Goal: Information Seeking & Learning: Learn about a topic

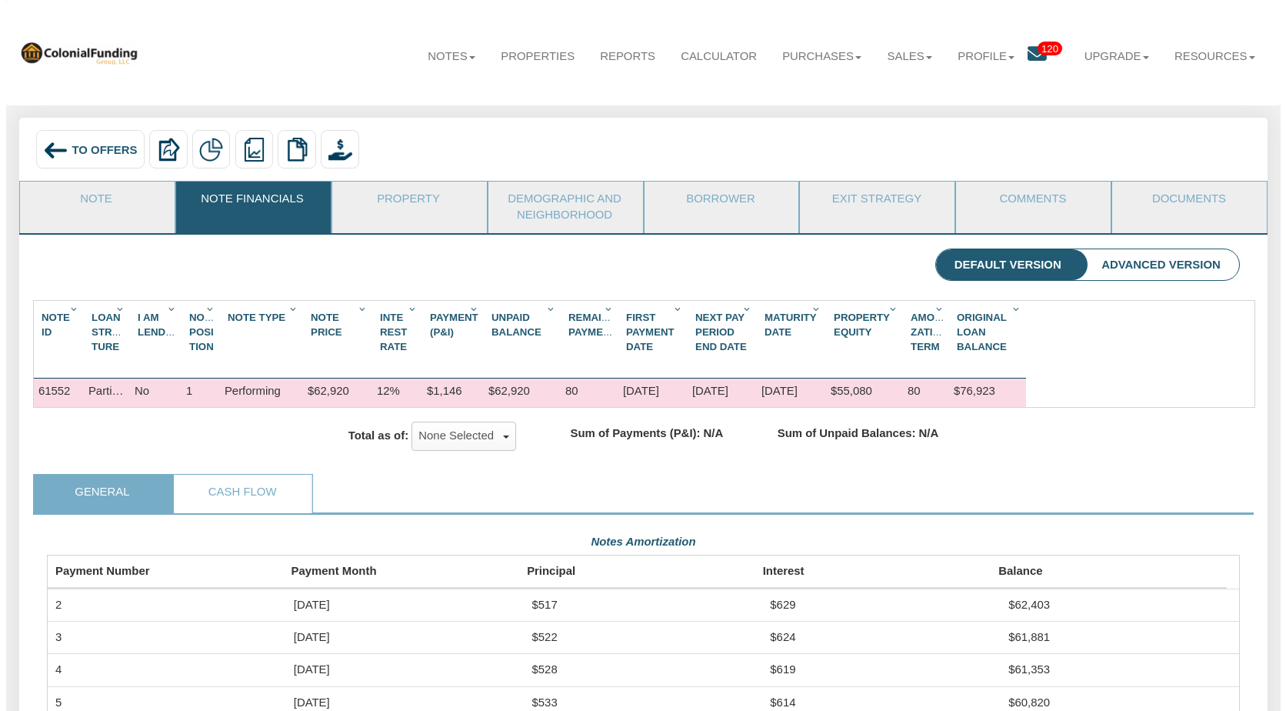
scroll to position [300, 1193]
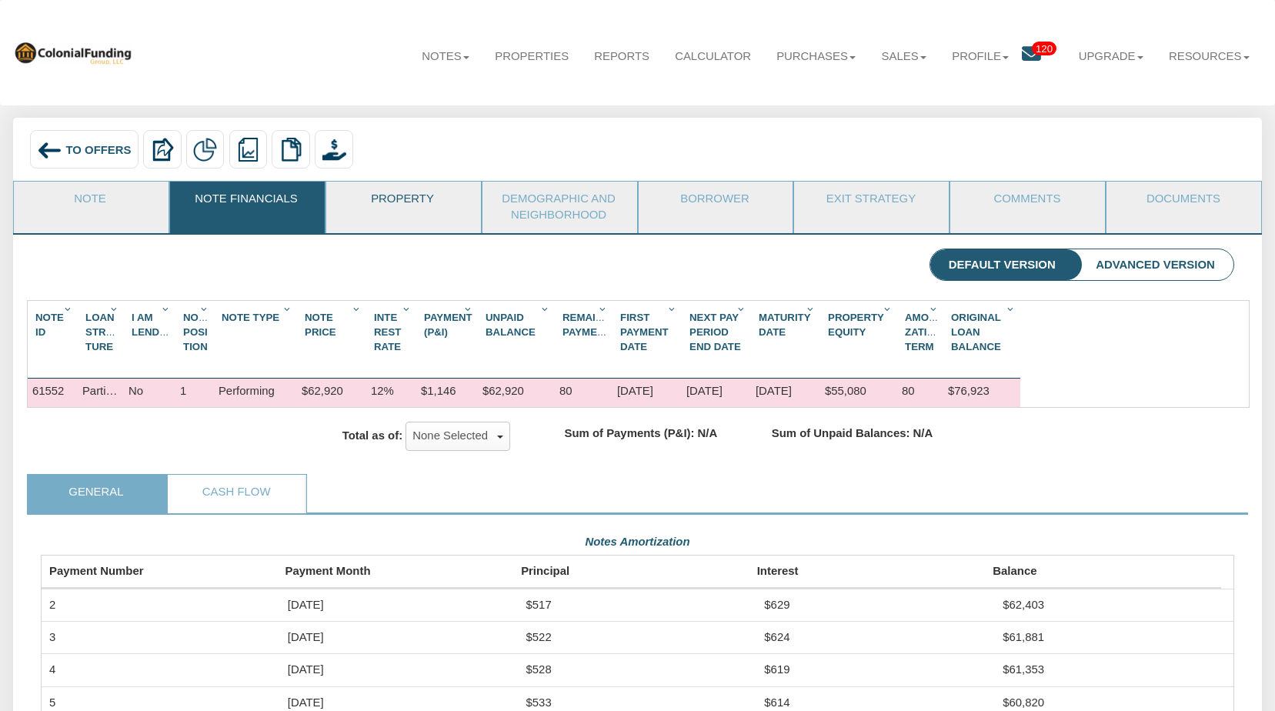
click at [413, 195] on link "Property" at bounding box center [402, 201] width 153 height 38
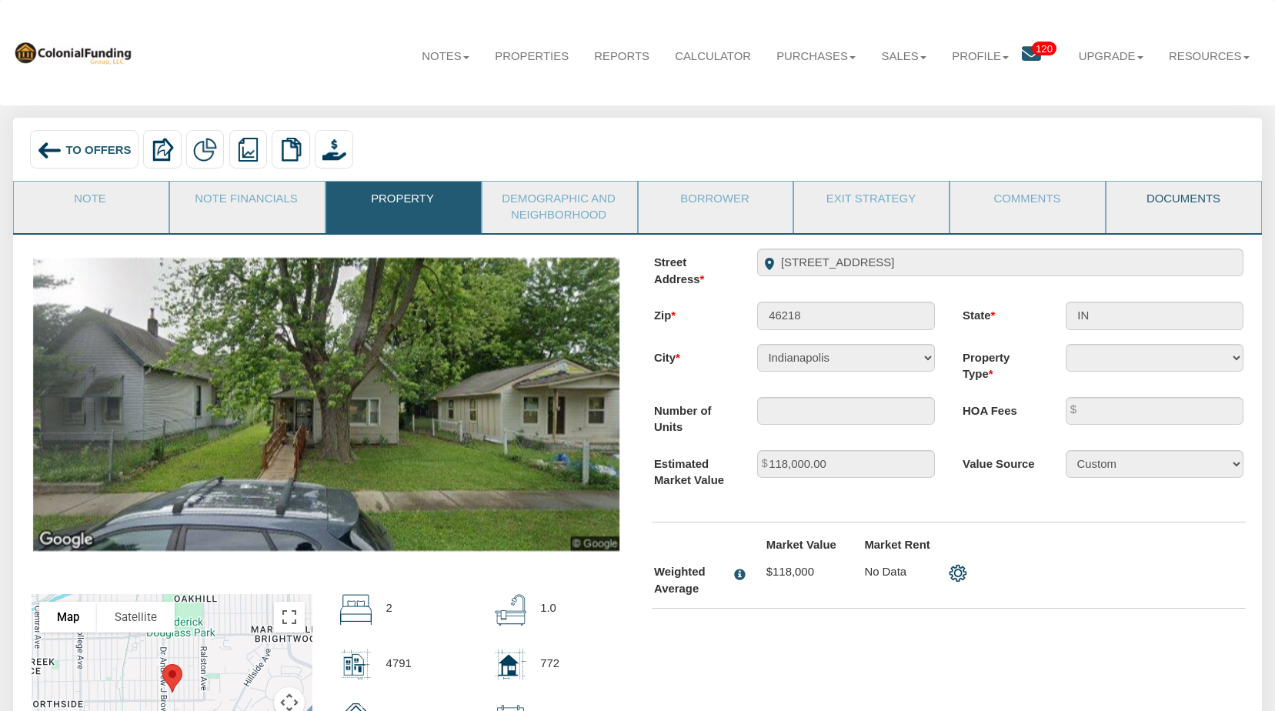
click at [1173, 203] on link "Documents" at bounding box center [1182, 201] width 153 height 38
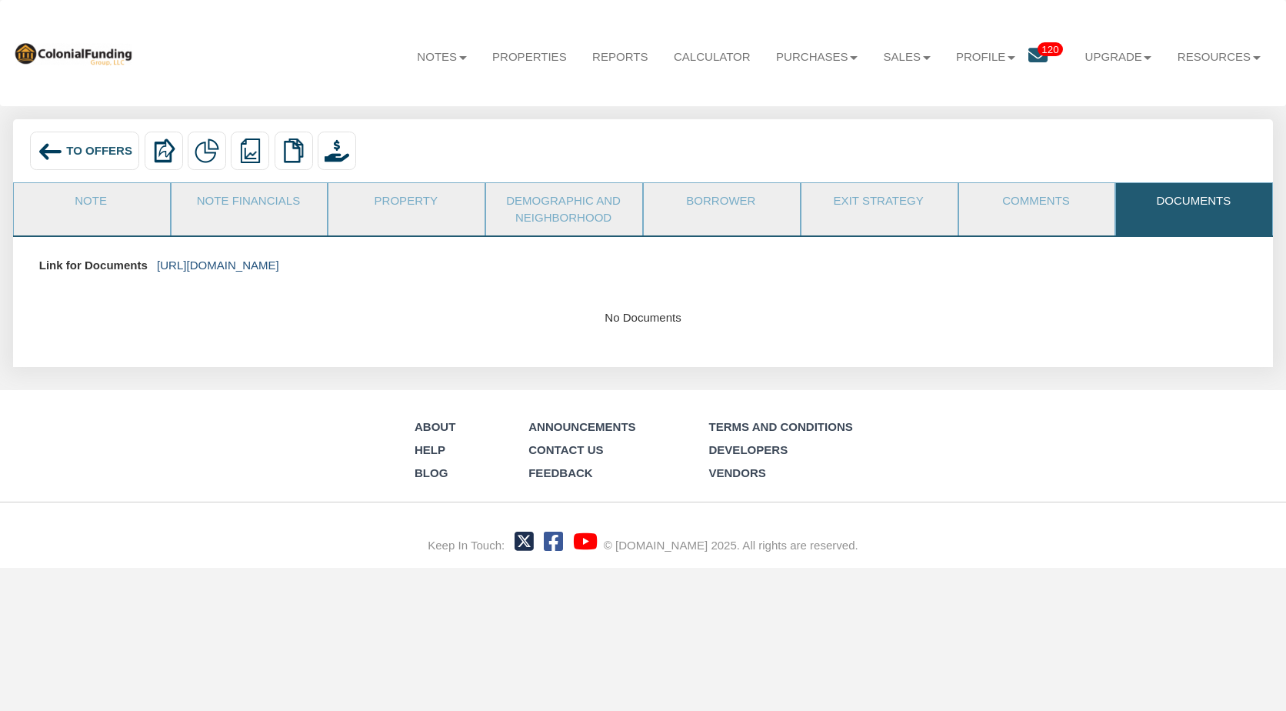
click at [279, 268] on link "https://colonialfundinggroup.sharepoint.com/:f:/s/operationsteam/EhDpr0Y2fuhCqL…" at bounding box center [218, 265] width 122 height 13
click at [84, 148] on span "To Offers" at bounding box center [99, 150] width 66 height 13
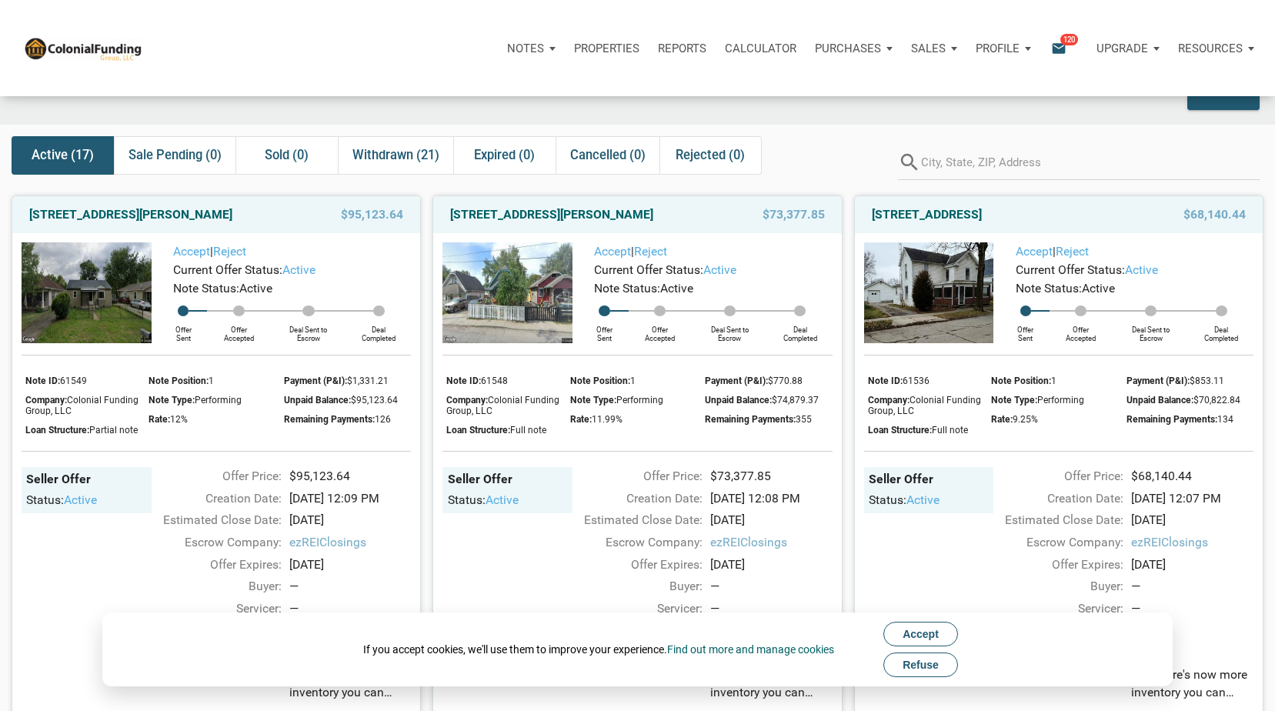
scroll to position [55, 0]
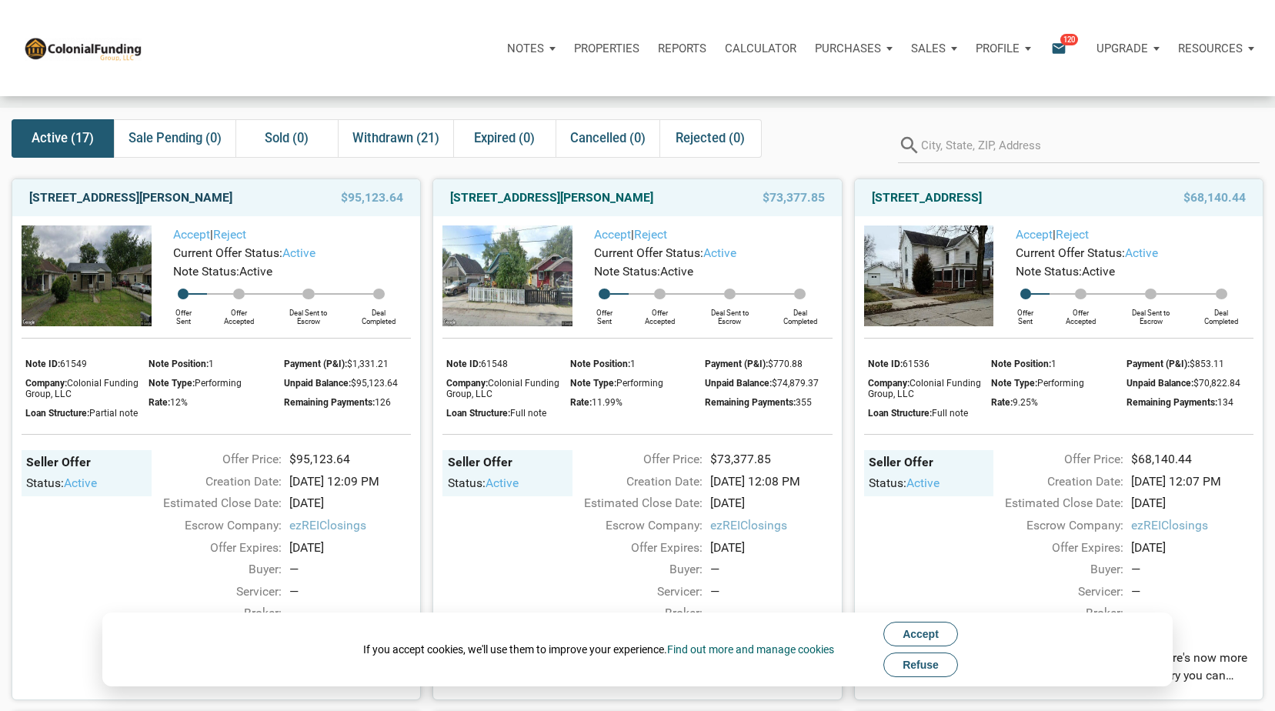
click at [121, 191] on link "368 S Taft Ave, Indianapolis, IN, 46241" at bounding box center [130, 198] width 203 height 18
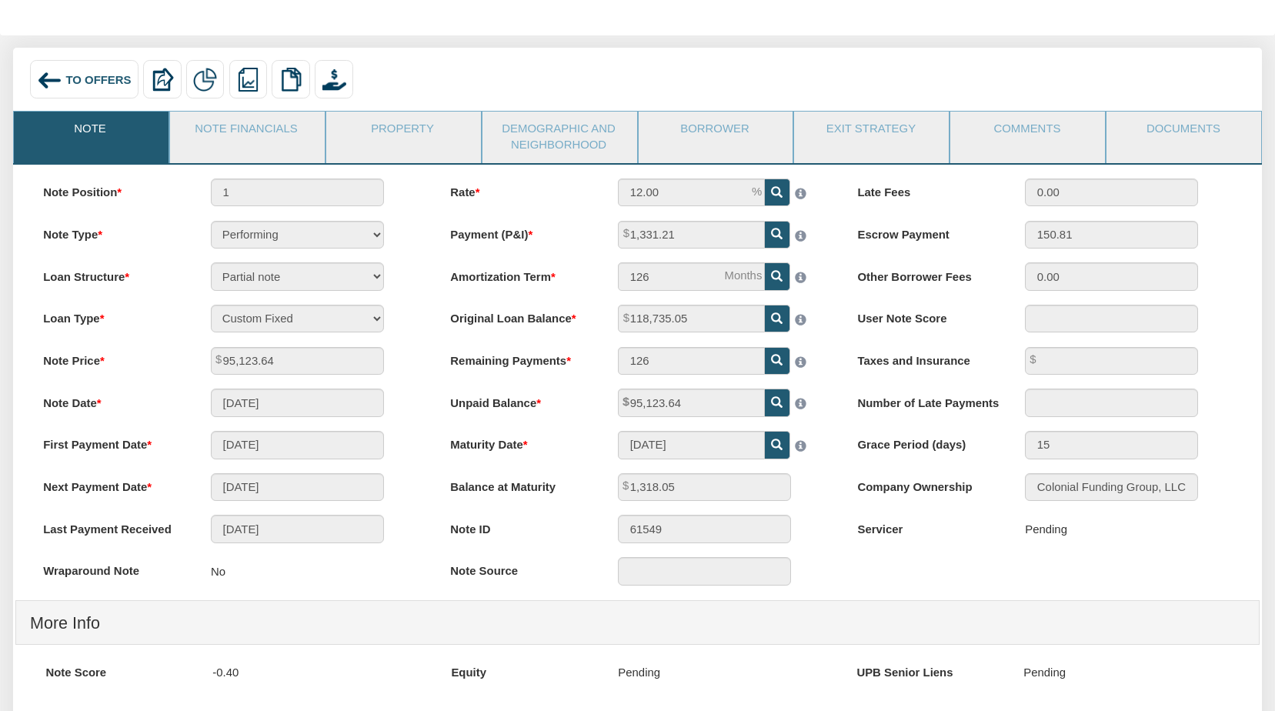
scroll to position [65, 0]
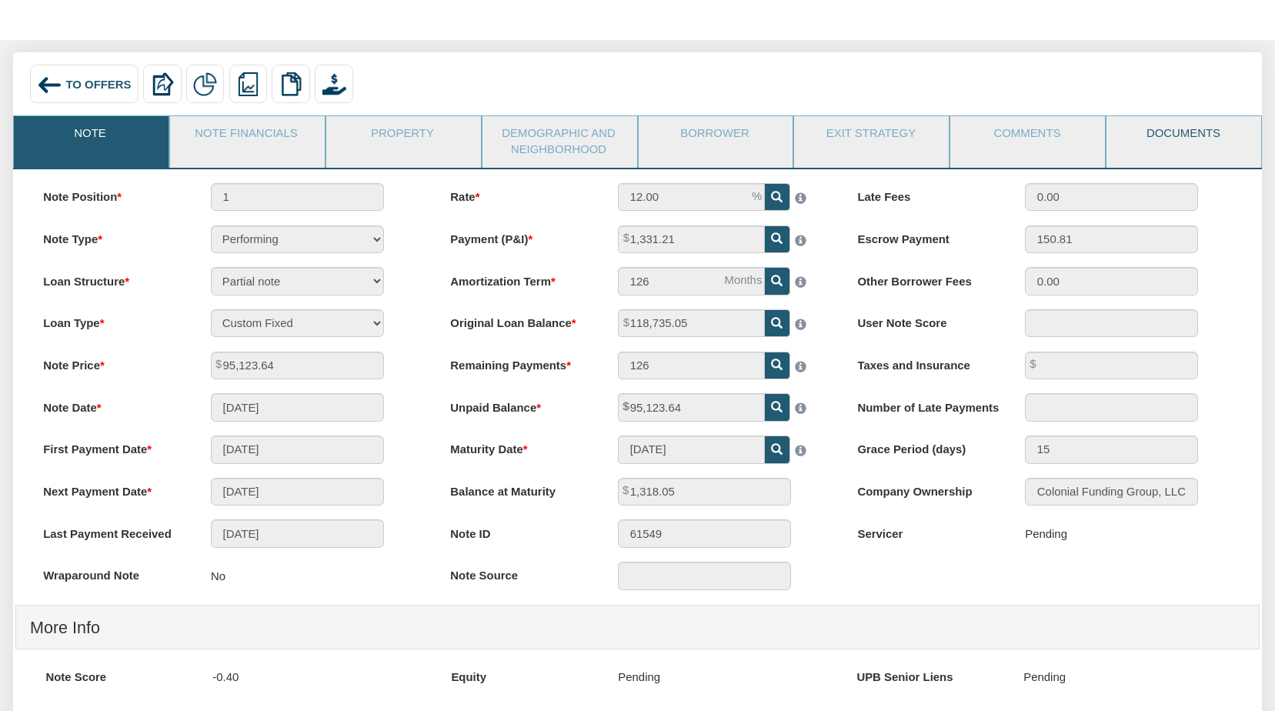
click at [1186, 129] on link "Documents" at bounding box center [1182, 135] width 153 height 38
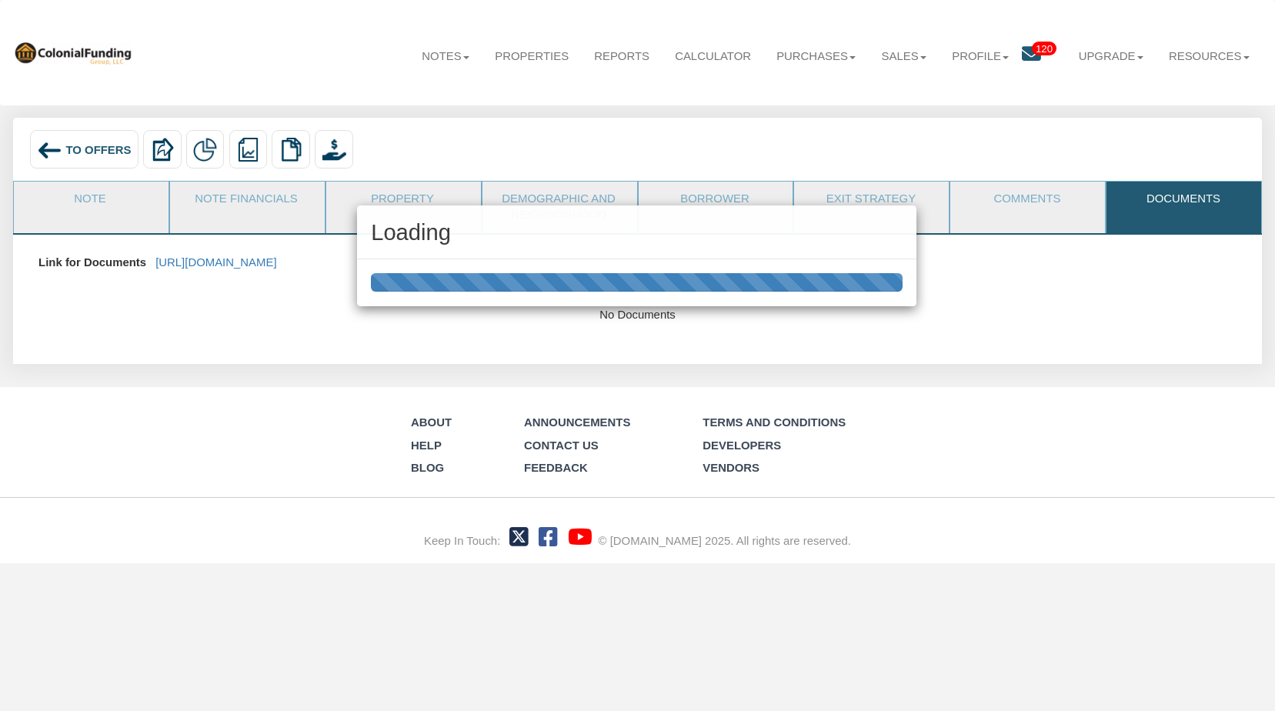
scroll to position [0, 0]
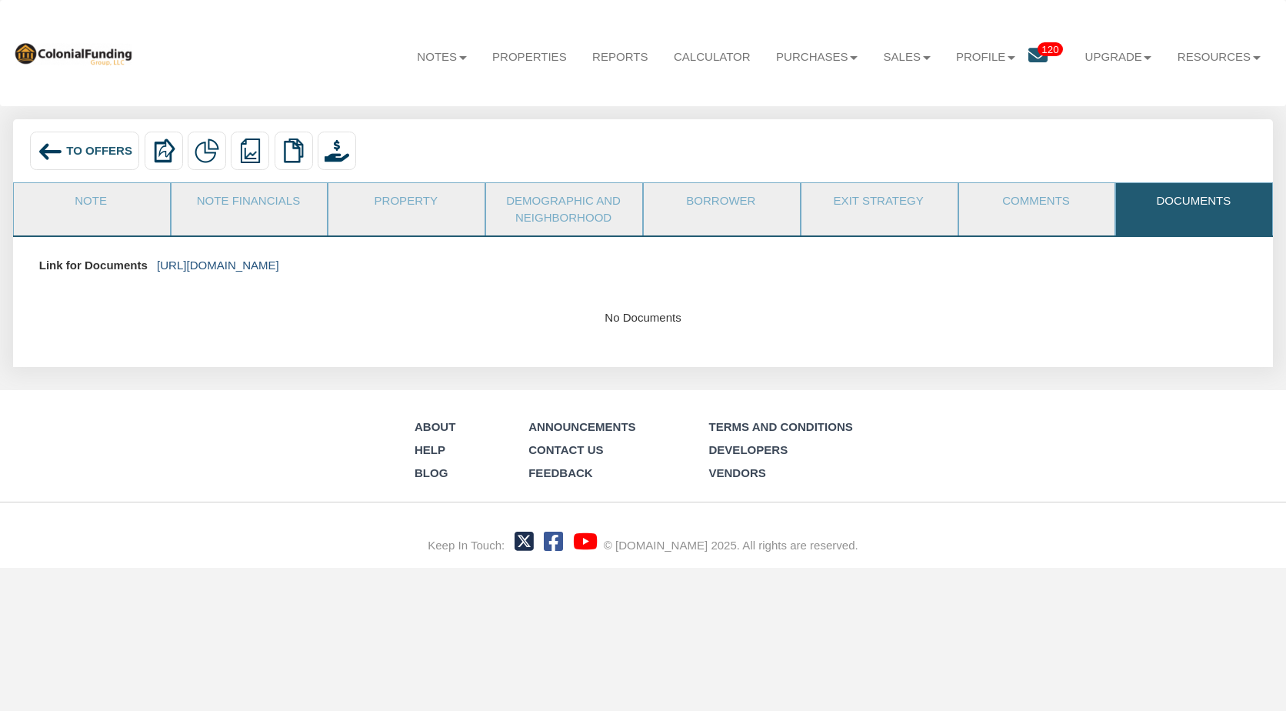
click at [279, 266] on link "[URL][DOMAIN_NAME]" at bounding box center [218, 265] width 122 height 13
click at [95, 195] on link "Note" at bounding box center [91, 202] width 155 height 38
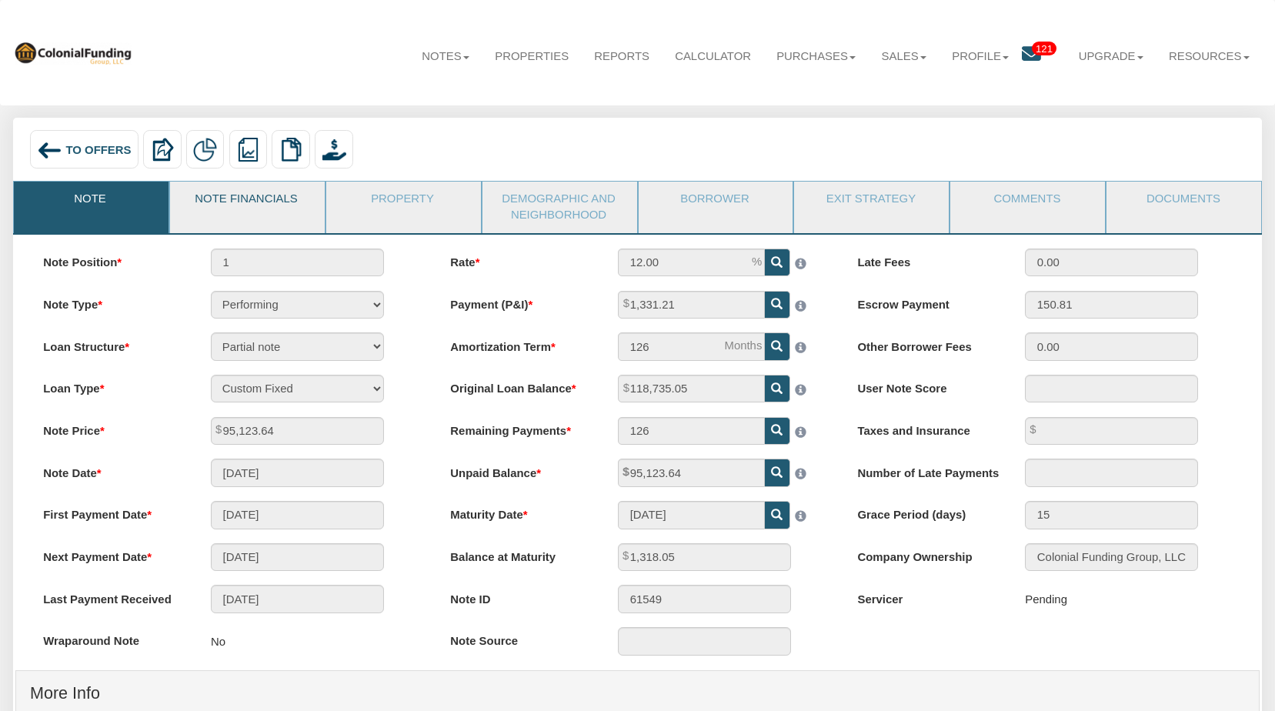
click at [242, 199] on link "Note Financials" at bounding box center [246, 201] width 153 height 38
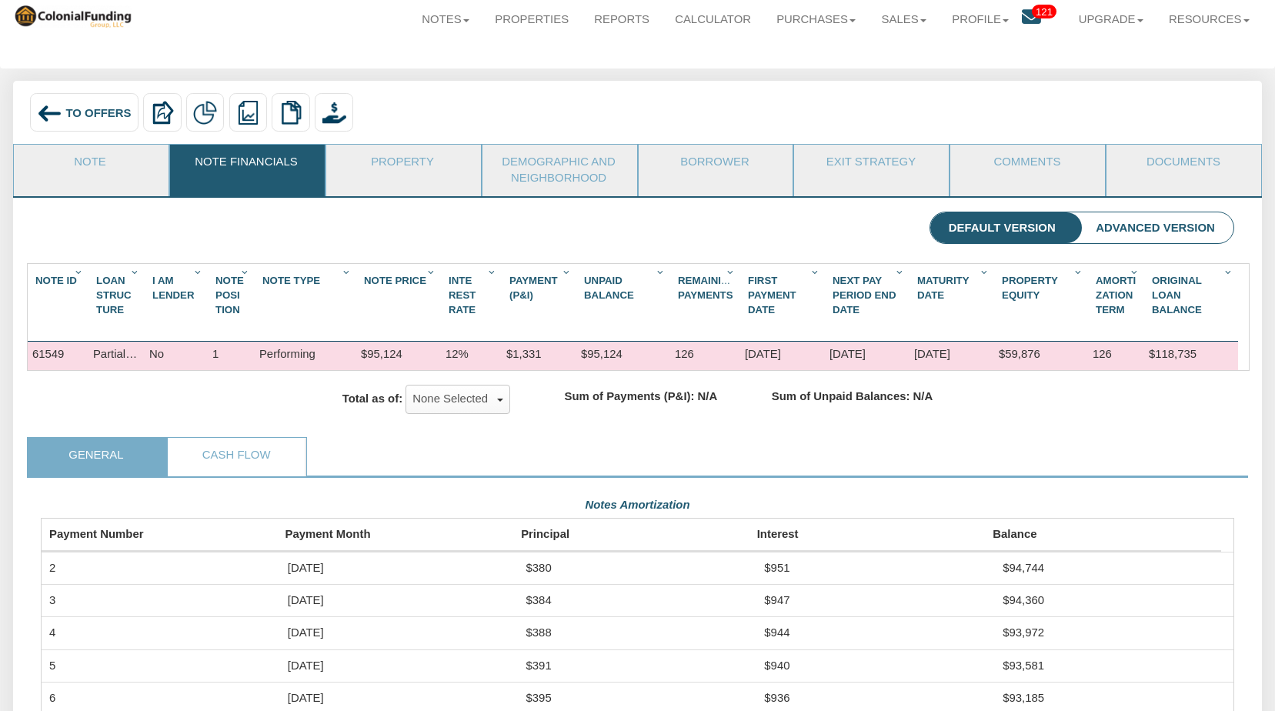
scroll to position [29, 0]
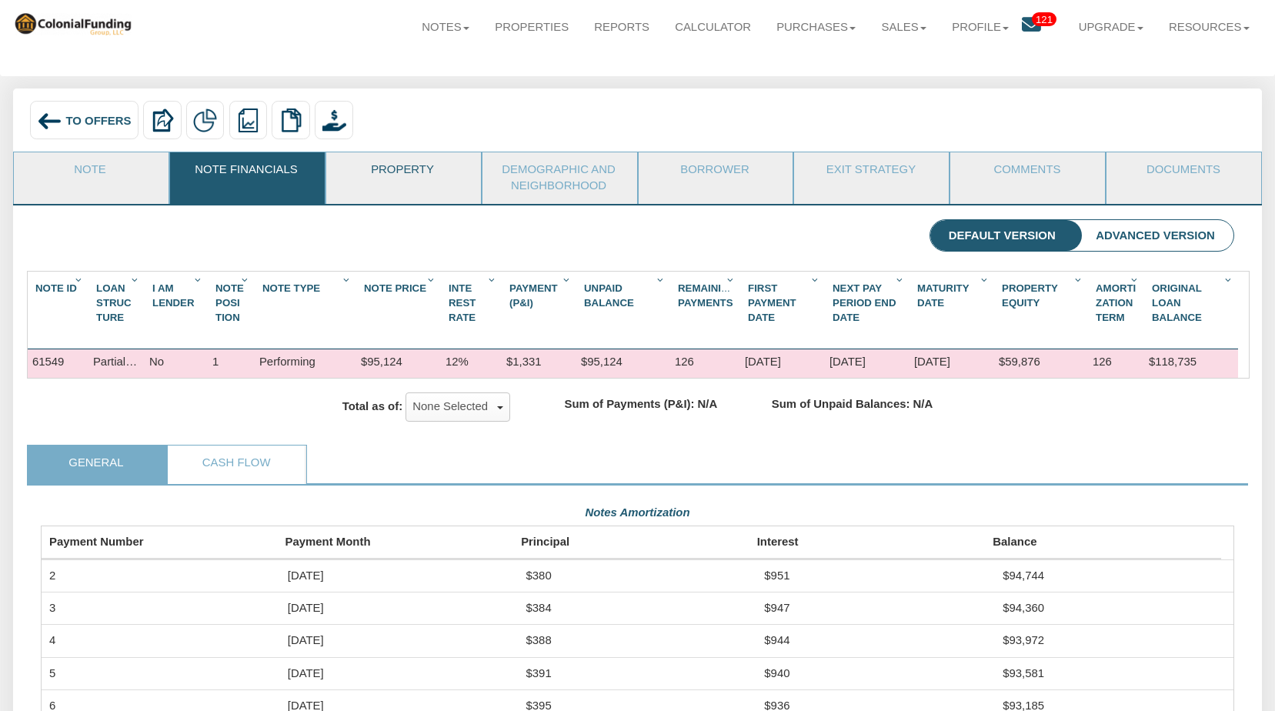
click at [387, 170] on link "Property" at bounding box center [402, 171] width 153 height 38
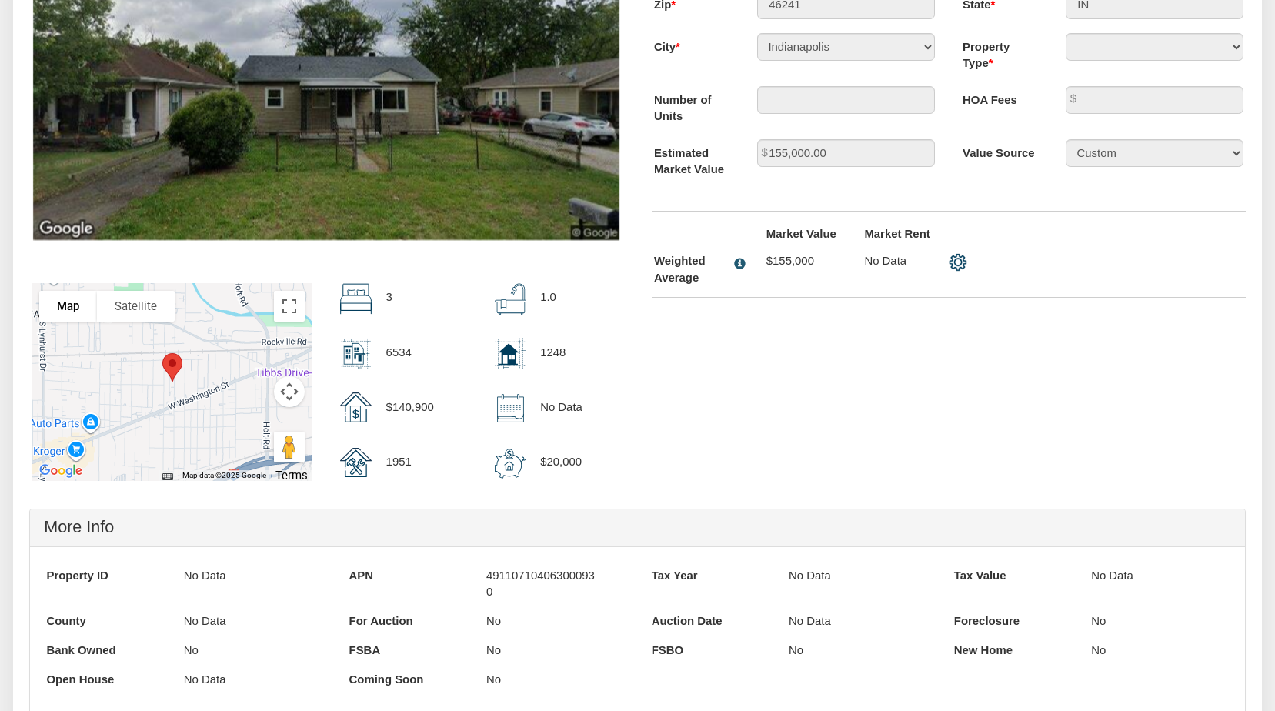
scroll to position [0, 0]
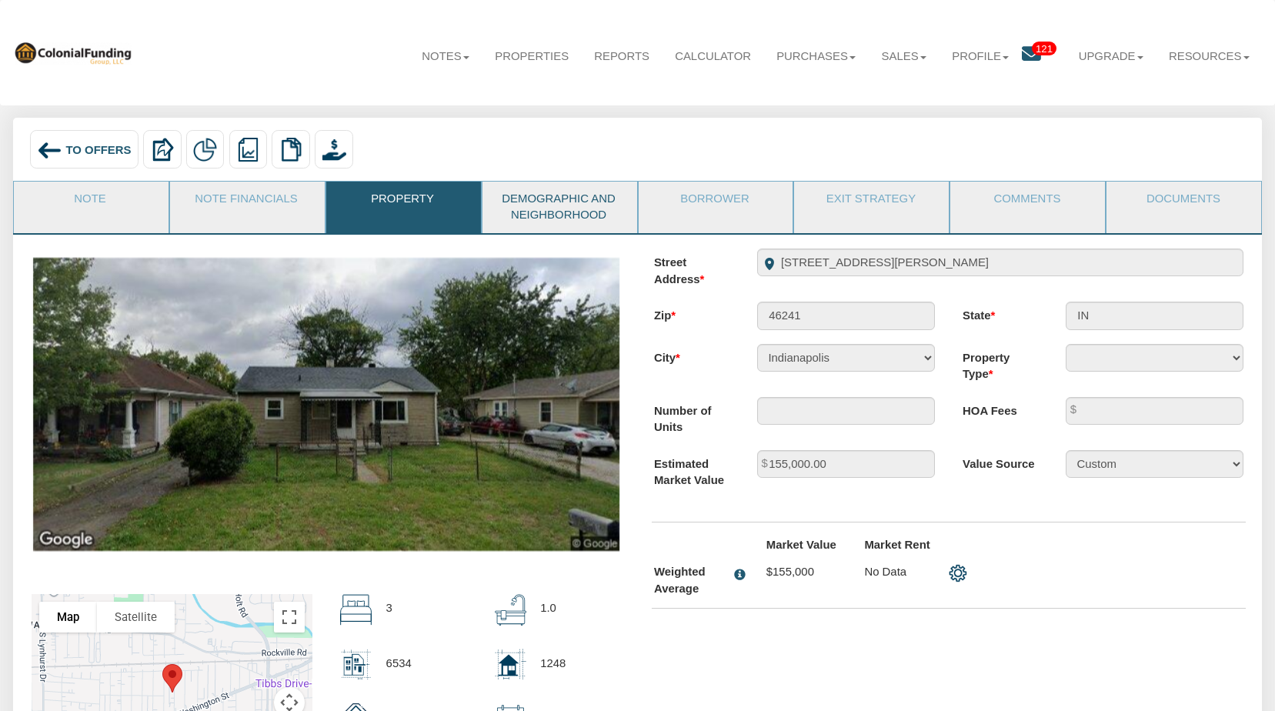
click at [577, 205] on link "Demographic and Neighborhood" at bounding box center [558, 208] width 153 height 52
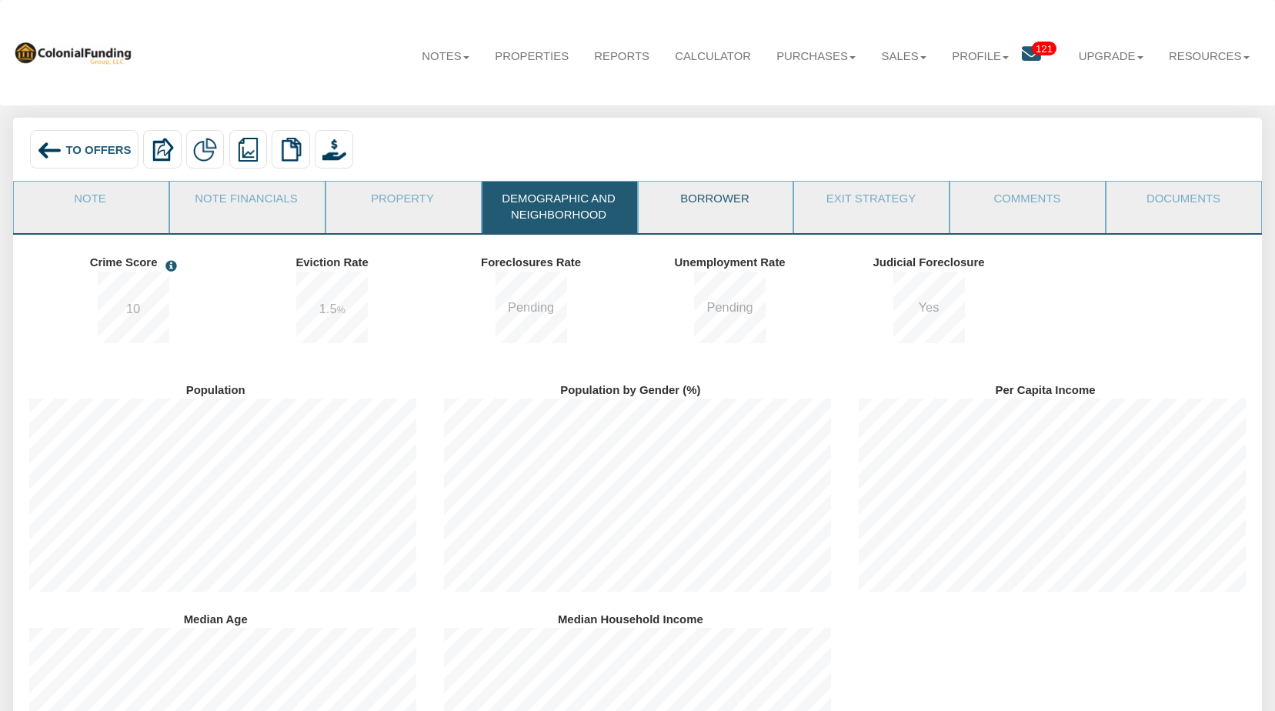
click at [696, 198] on link "Borrower" at bounding box center [715, 201] width 153 height 38
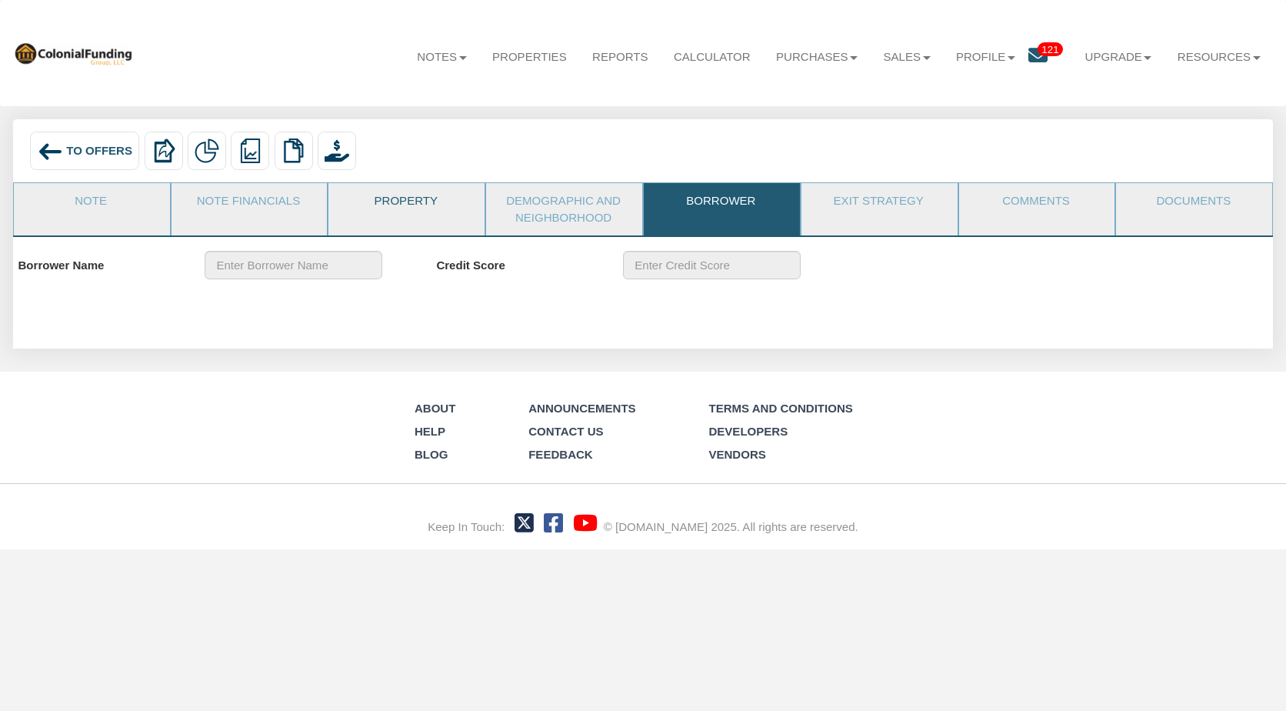
click at [405, 205] on link "Property" at bounding box center [406, 202] width 155 height 38
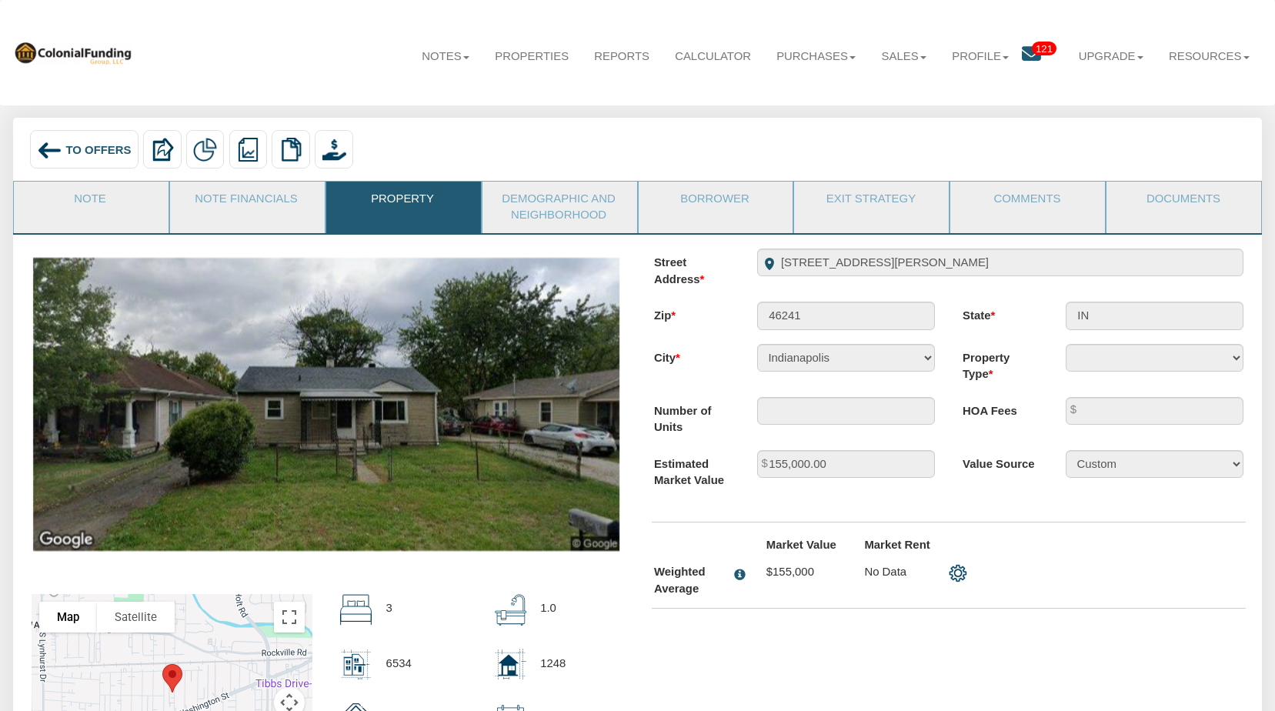
click at [92, 149] on span "To Offers" at bounding box center [97, 149] width 65 height 12
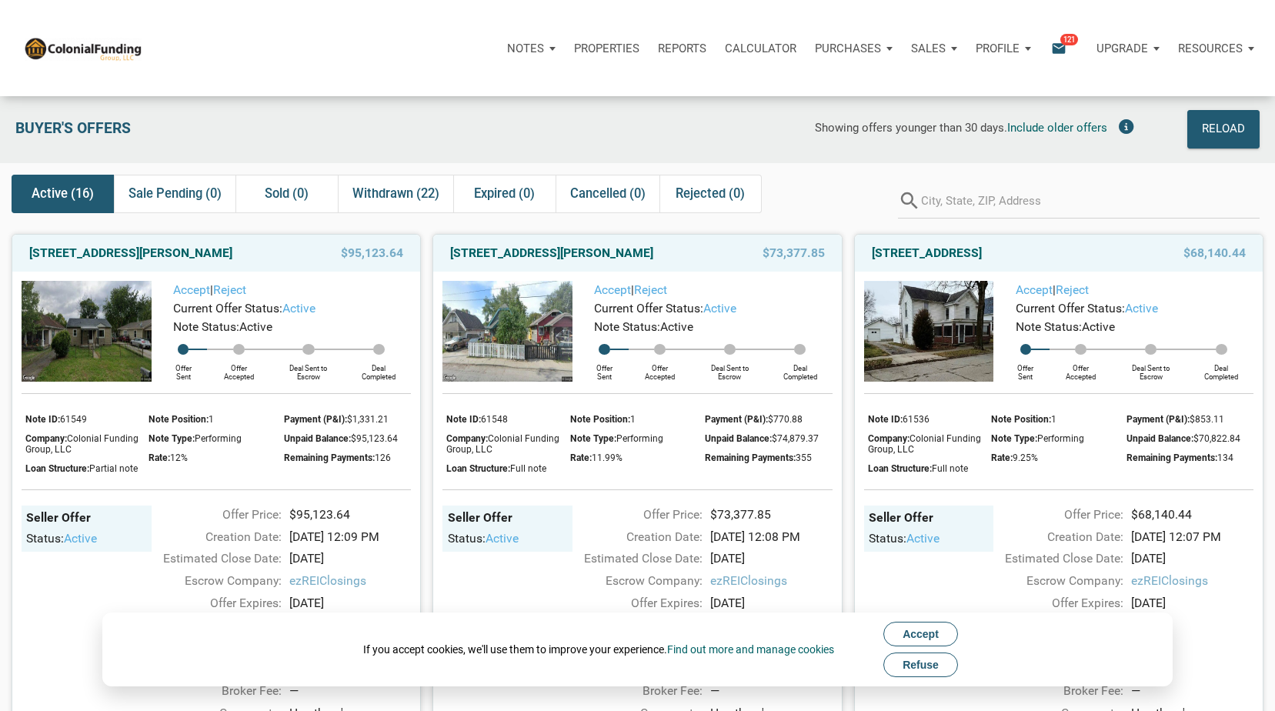
click at [929, 660] on span "Refuse" at bounding box center [921, 665] width 36 height 12
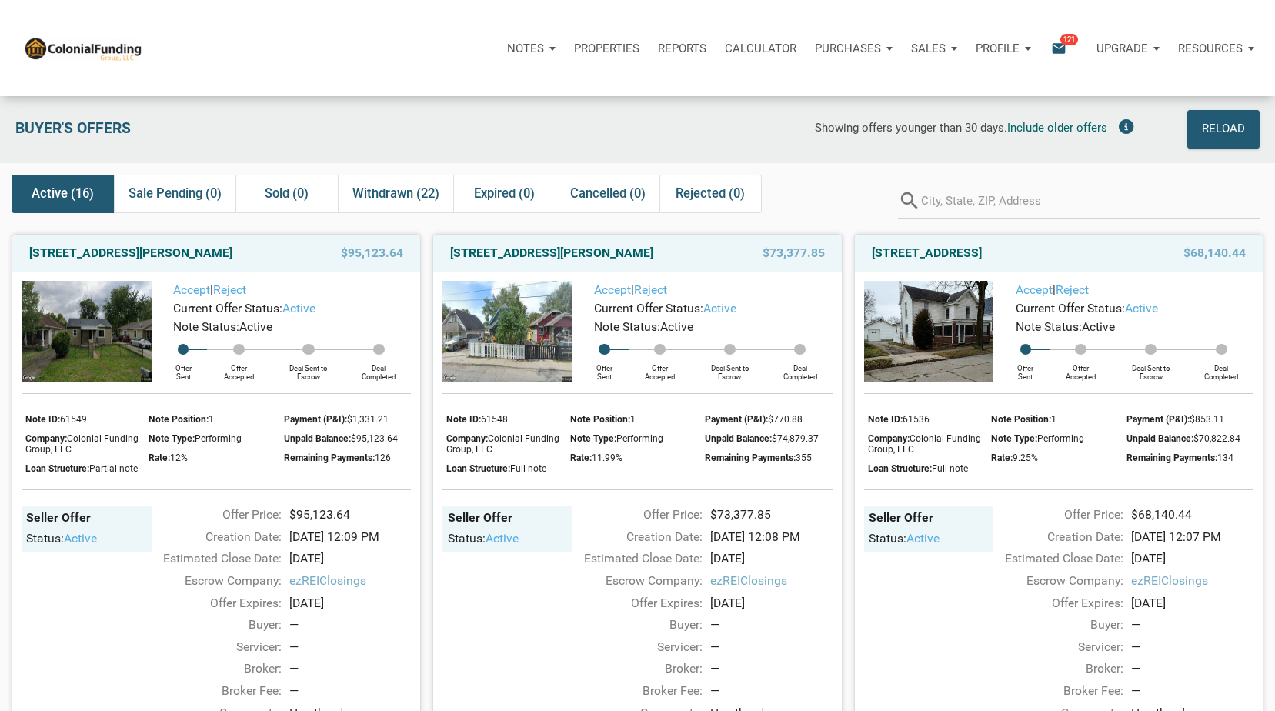
click at [188, 114] on div "Buyer's Offers" at bounding box center [197, 129] width 378 height 38
click at [202, 255] on link "368 S Taft Ave, Indianapolis, IN, 46241" at bounding box center [130, 253] width 203 height 18
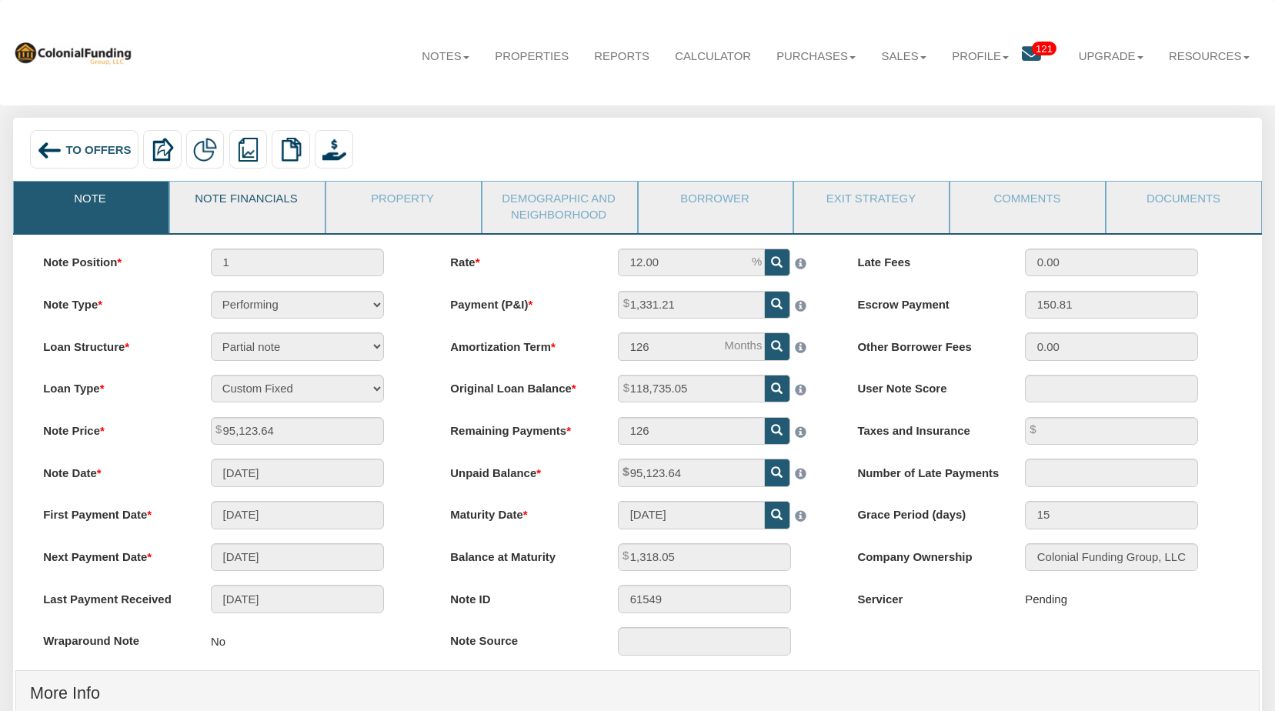
click at [271, 201] on link "Note Financials" at bounding box center [246, 201] width 153 height 38
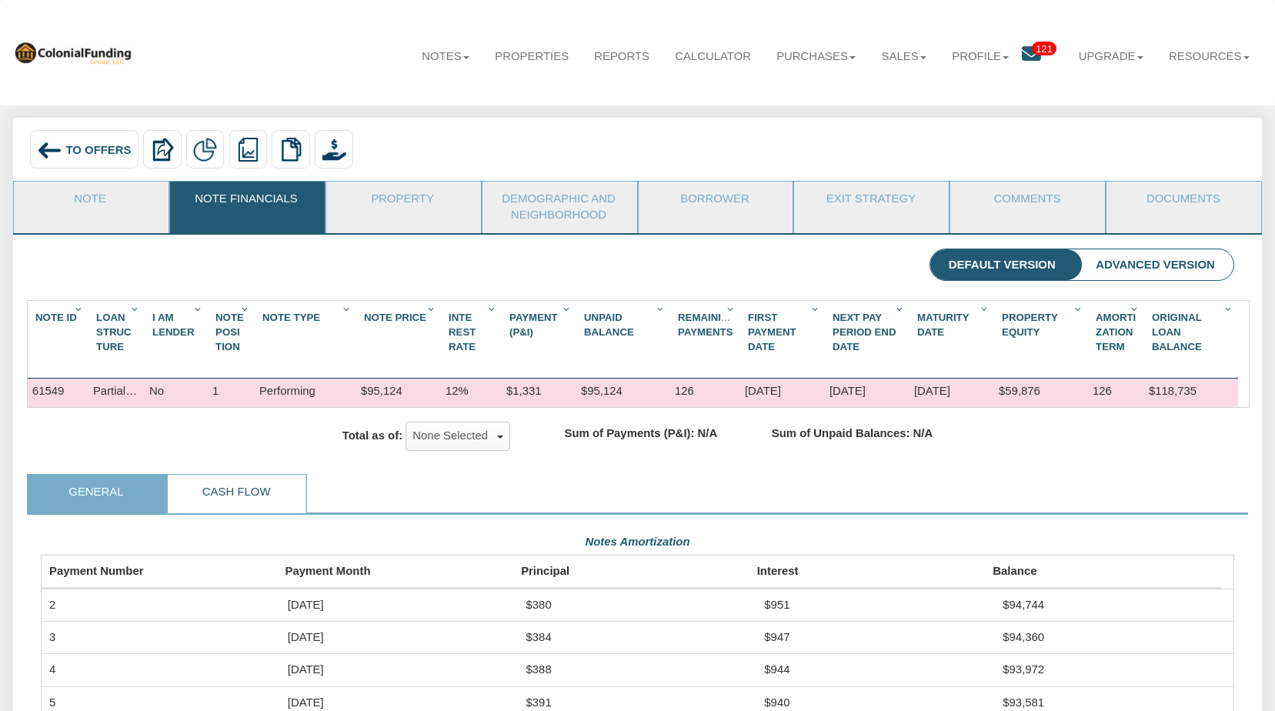
click at [262, 513] on link "Cash Flow" at bounding box center [236, 494] width 137 height 38
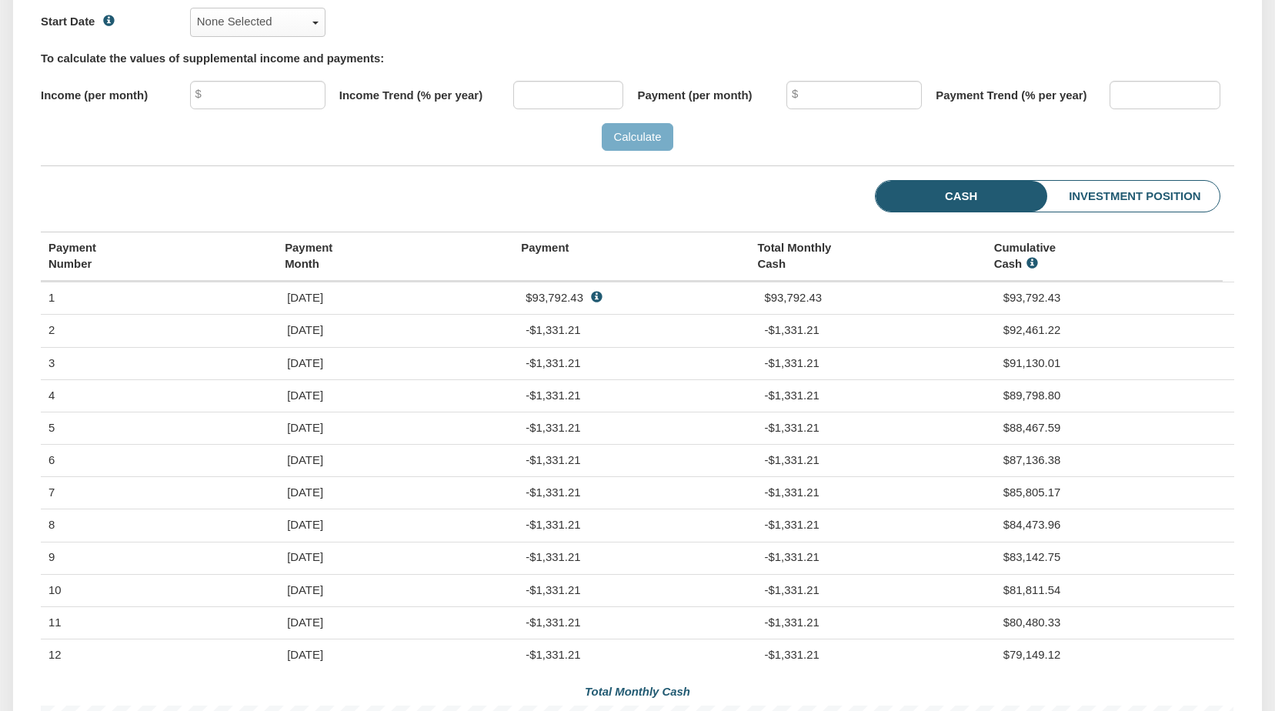
scroll to position [529, 0]
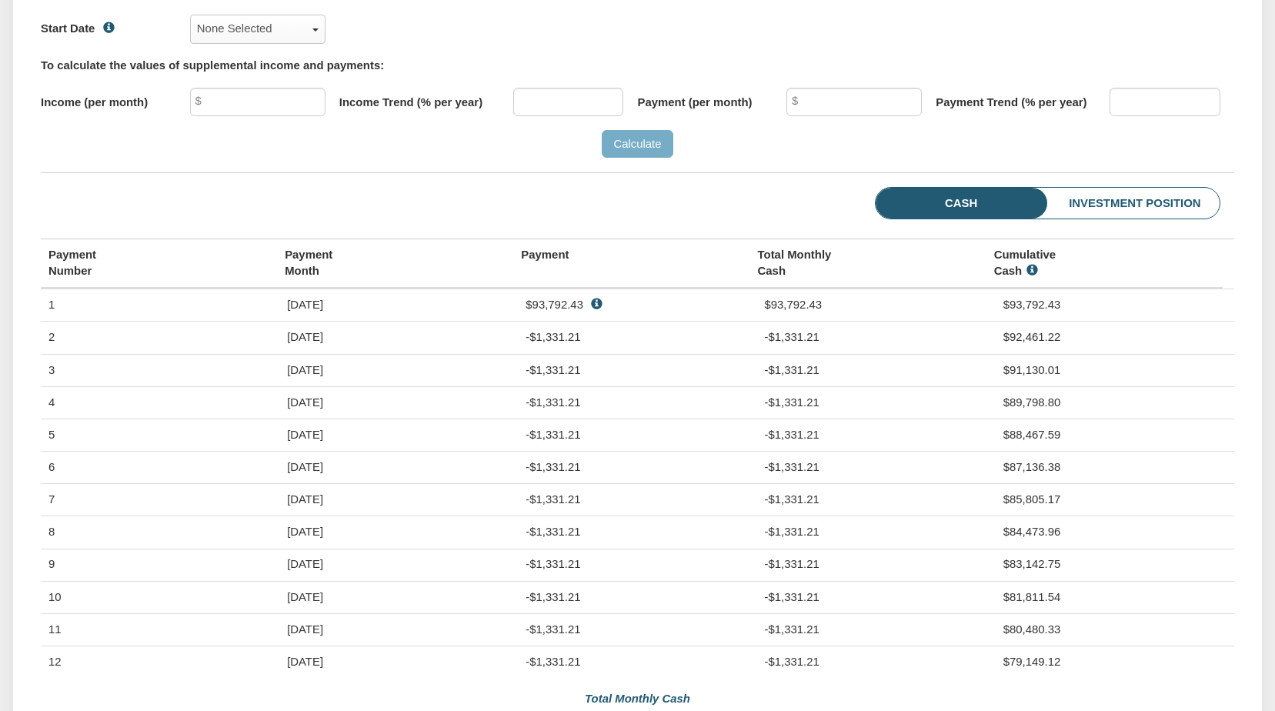
click at [1122, 219] on li "Investment Position" at bounding box center [1109, 204] width 220 height 32
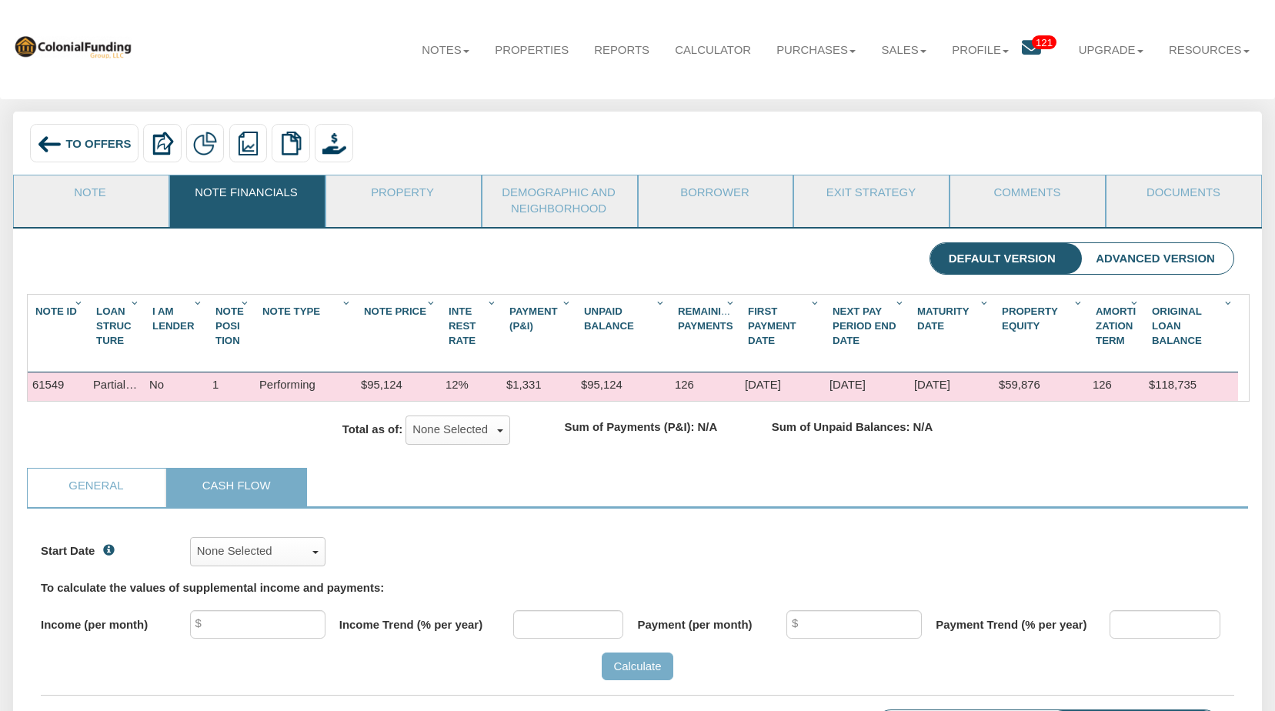
scroll to position [0, 0]
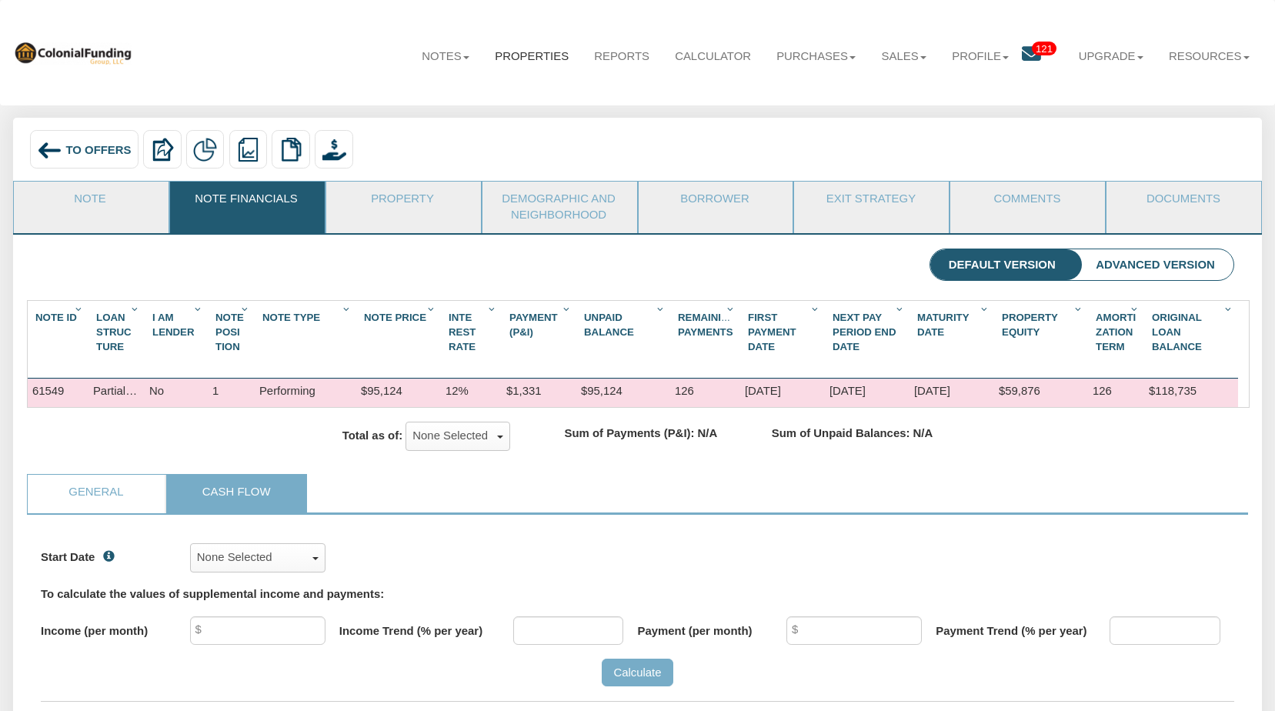
click at [510, 53] on link "Properties" at bounding box center [531, 56] width 99 height 41
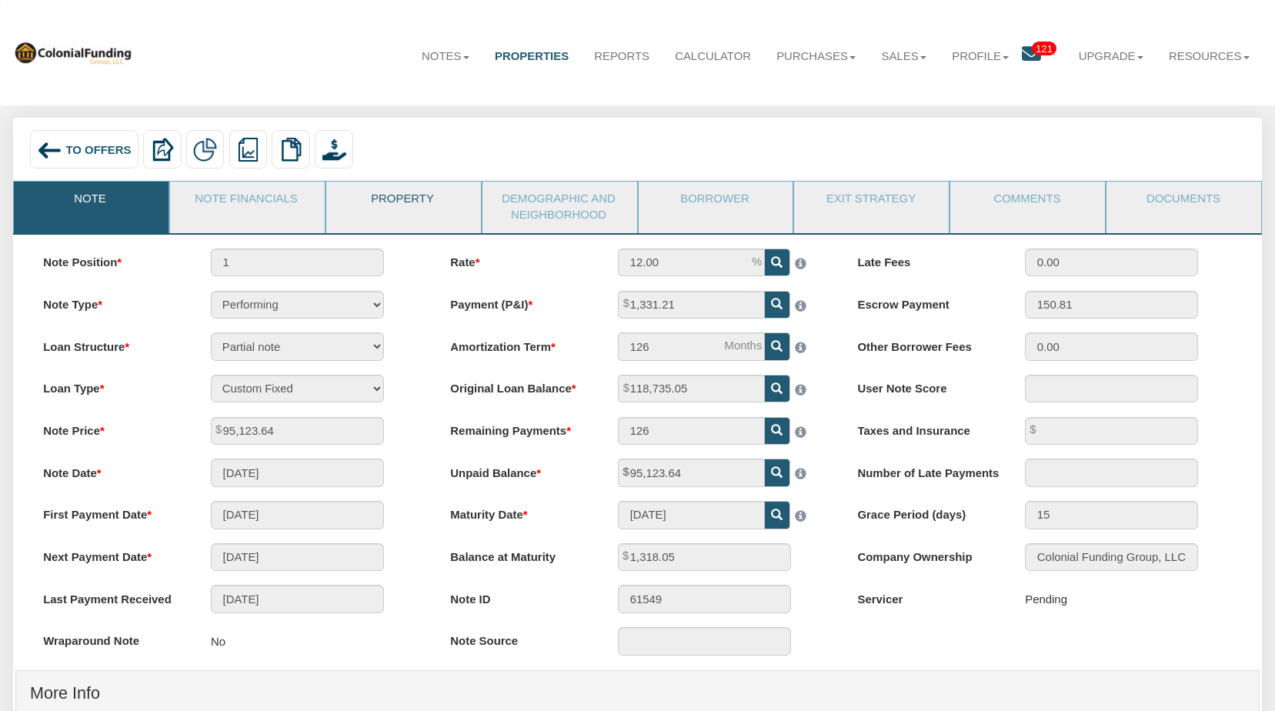
click at [382, 198] on link "Property" at bounding box center [402, 201] width 153 height 38
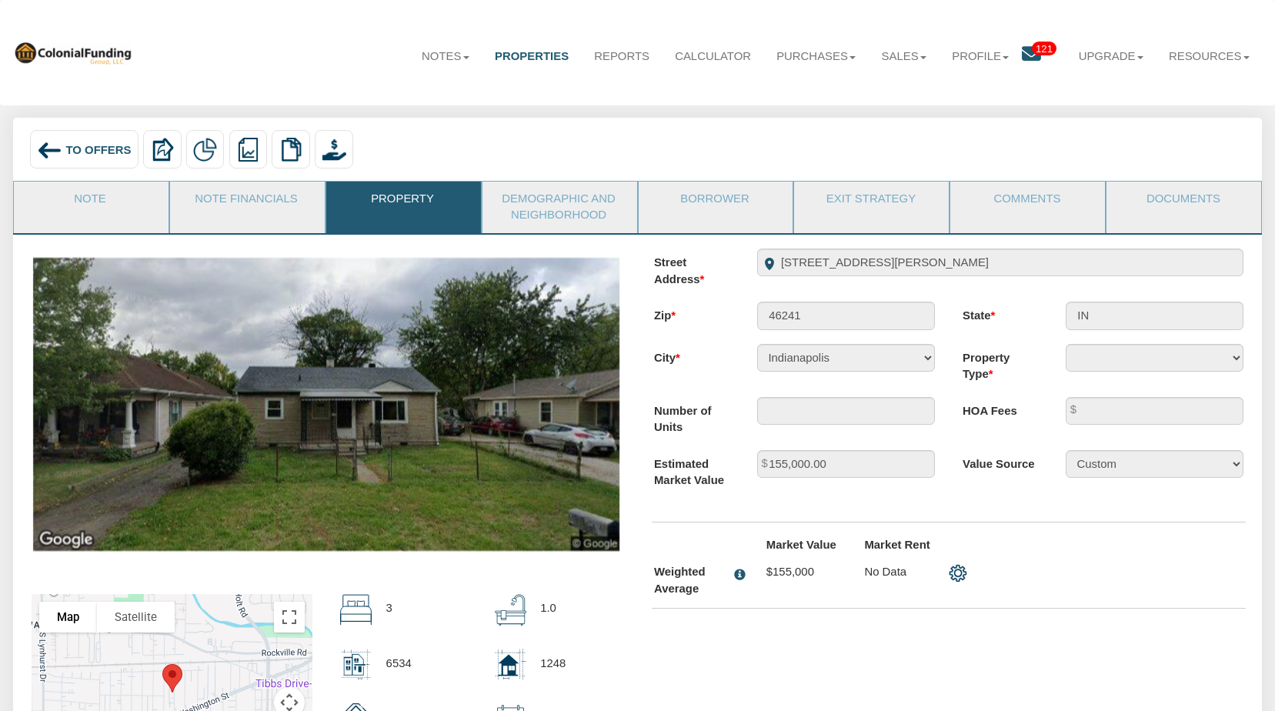
click at [232, 50] on div "Notes Dashboard Transactions Properties Reports Calculator Purchases Offers Ord…" at bounding box center [638, 53] width 1250 height 80
